Goal: Use online tool/utility: Utilize a website feature to perform a specific function

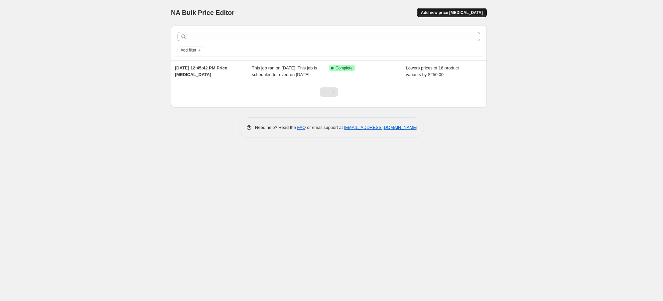
click at [460, 9] on button "Add new price [MEDICAL_DATA]" at bounding box center [452, 12] width 70 height 9
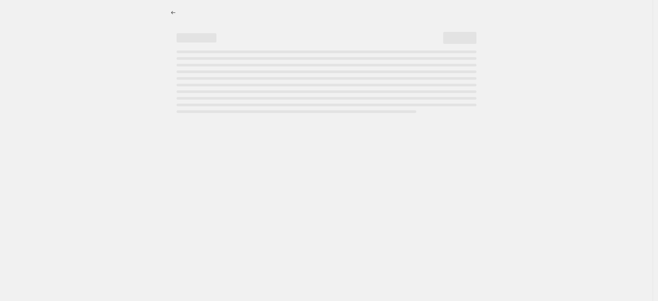
select select "percentage"
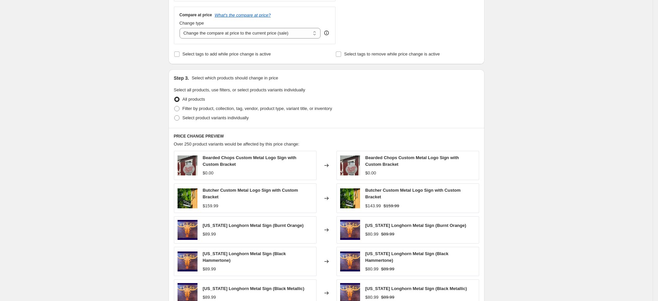
scroll to position [200, 0]
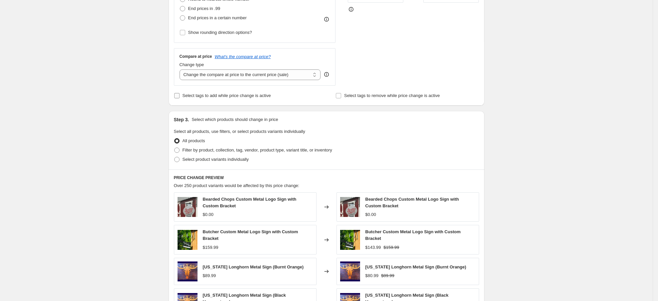
click at [222, 95] on span "Select tags to add while price change is active" at bounding box center [227, 95] width 88 height 5
click at [180, 95] on input "Select tags to add while price change is active" at bounding box center [176, 95] width 5 height 5
checkbox input "true"
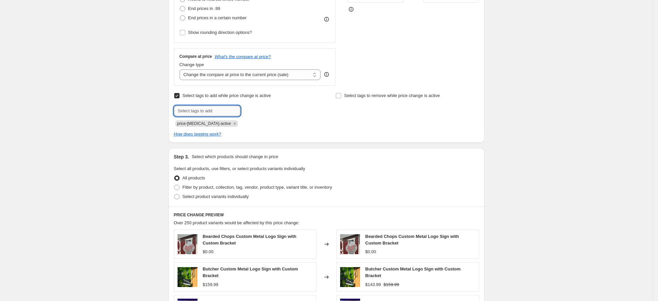
click at [223, 109] on input "text" at bounding box center [207, 111] width 67 height 11
type input "sale"
click at [252, 109] on b "Add" at bounding box center [250, 110] width 8 height 5
click at [249, 124] on icon "Remove sale" at bounding box center [252, 124] width 6 height 6
click at [225, 109] on input "text" at bounding box center [207, 111] width 67 height 11
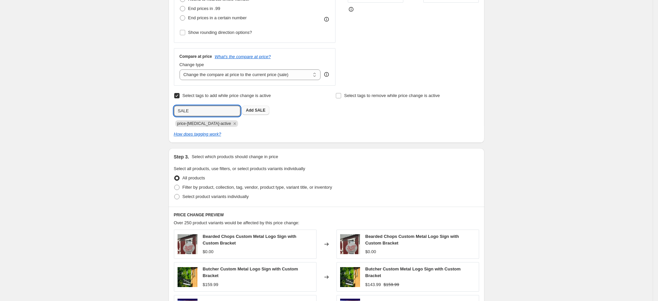
type input "SALE"
click at [259, 109] on span "SALE" at bounding box center [260, 110] width 11 height 5
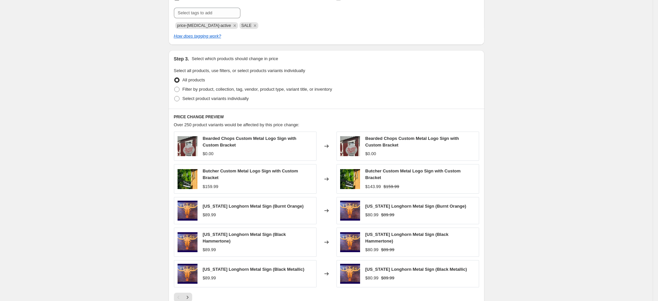
scroll to position [299, 0]
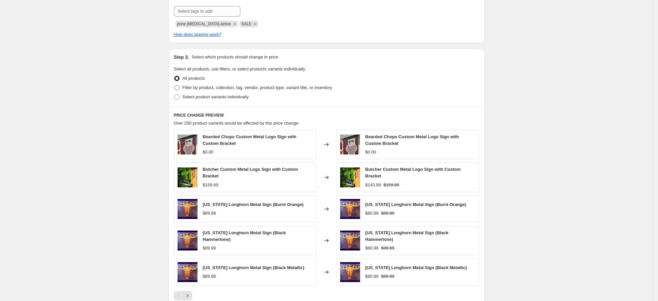
click at [208, 88] on span "Filter by product, collection, tag, vendor, product type, variant title, or inv…" at bounding box center [258, 87] width 150 height 5
click at [175, 85] on input "Filter by product, collection, tag, vendor, product type, variant title, or inv…" at bounding box center [174, 85] width 0 height 0
radio input "true"
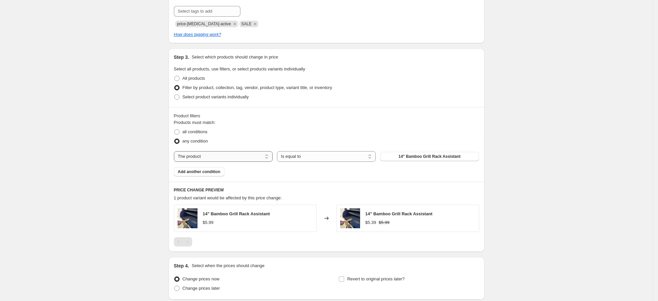
click at [194, 158] on select "The product The product's collection The product's tag The product's vendor The…" at bounding box center [223, 156] width 99 height 11
select select "vendor"
click at [457, 154] on button "[PERSON_NAME] Goods" at bounding box center [429, 156] width 99 height 9
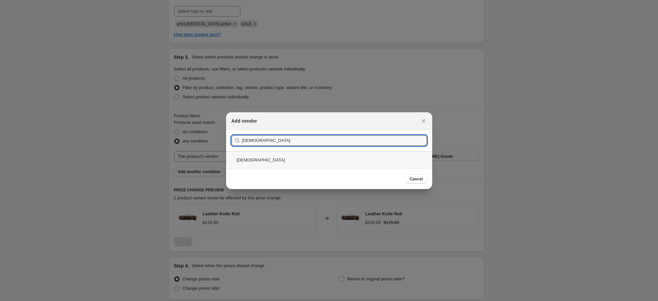
type input "[DEMOGRAPHIC_DATA]"
drag, startPoint x: 248, startPoint y: 161, endPoint x: 264, endPoint y: 160, distance: 15.3
click at [249, 161] on div "[DEMOGRAPHIC_DATA]" at bounding box center [329, 160] width 206 height 18
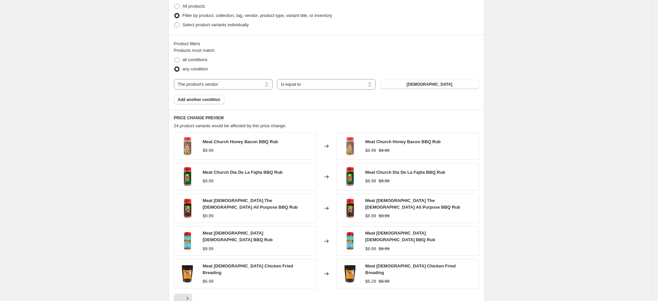
scroll to position [449, 0]
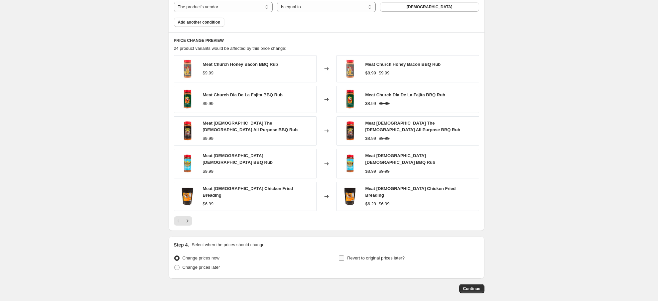
click at [344, 256] on input "Revert to original prices later?" at bounding box center [341, 258] width 5 height 5
checkbox input "true"
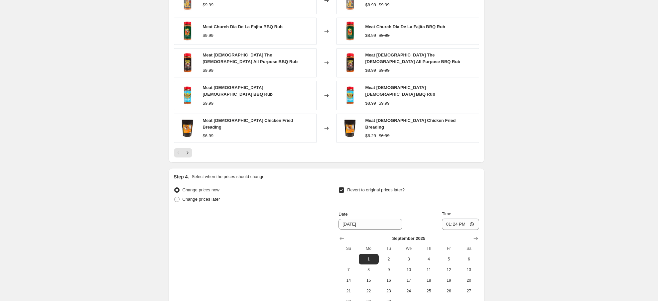
scroll to position [590, 0]
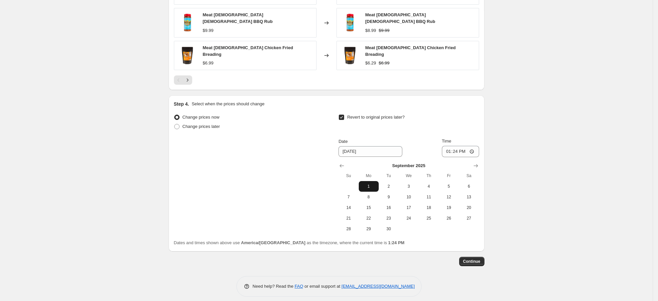
click at [367, 181] on button "1" at bounding box center [369, 186] width 20 height 11
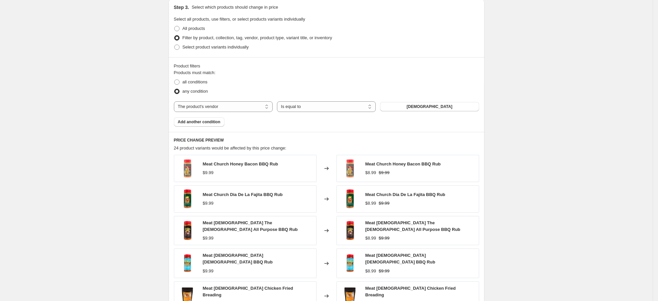
scroll to position [549, 0]
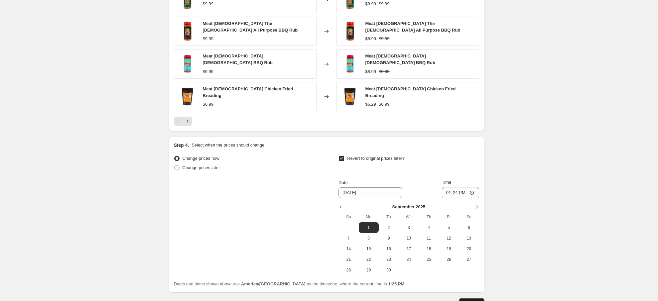
click at [480, 300] on span "Continue" at bounding box center [471, 302] width 17 height 5
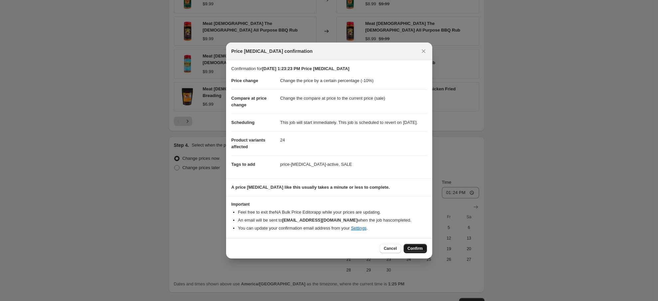
click at [414, 251] on span "Confirm" at bounding box center [415, 248] width 15 height 5
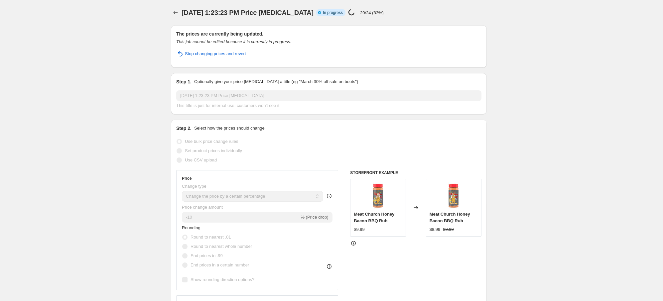
select select "percentage"
select select "vendor"
